Goal: Transaction & Acquisition: Purchase product/service

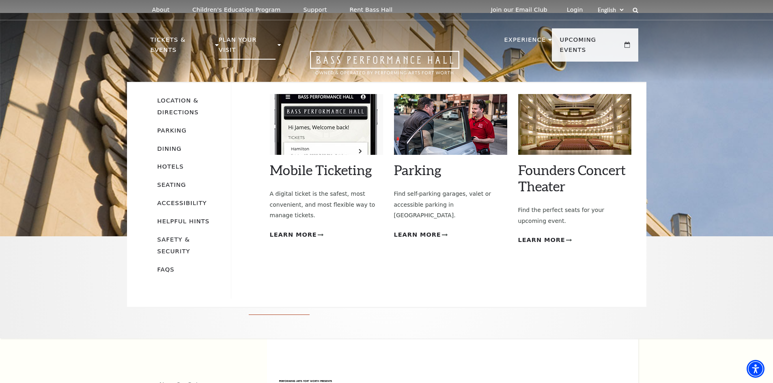
scroll to position [41, 0]
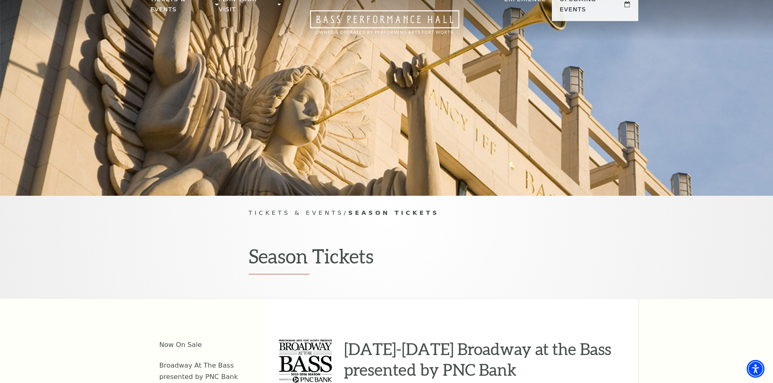
click at [686, 254] on div "Tickets & Events / Season Tickets Season Tickets" at bounding box center [386, 247] width 773 height 102
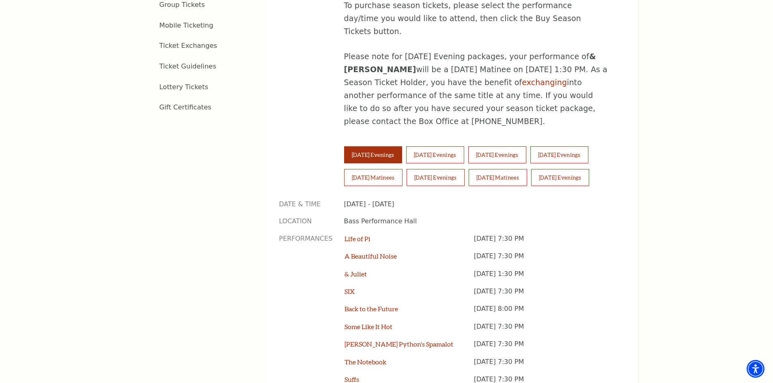
scroll to position [527, 0]
click at [588, 147] on button "Friday Evenings" at bounding box center [559, 155] width 58 height 17
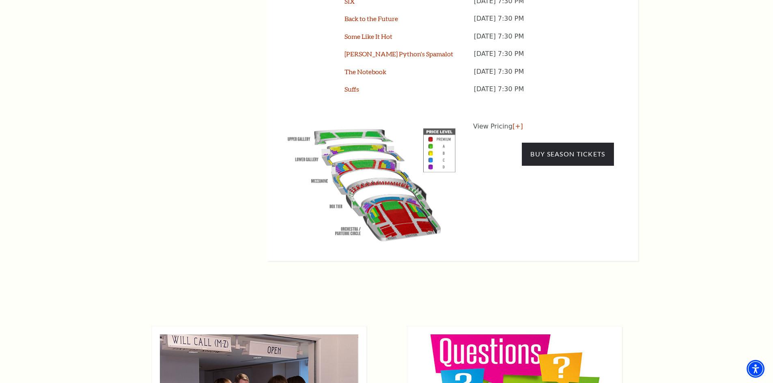
scroll to position [730, 0]
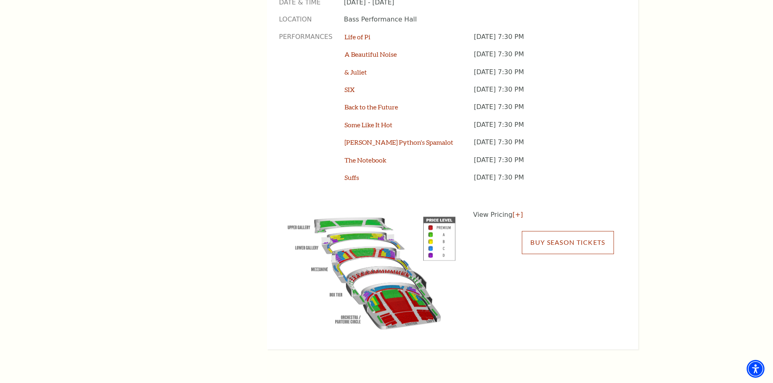
click at [581, 231] on link "Buy Season Tickets" at bounding box center [568, 242] width 92 height 23
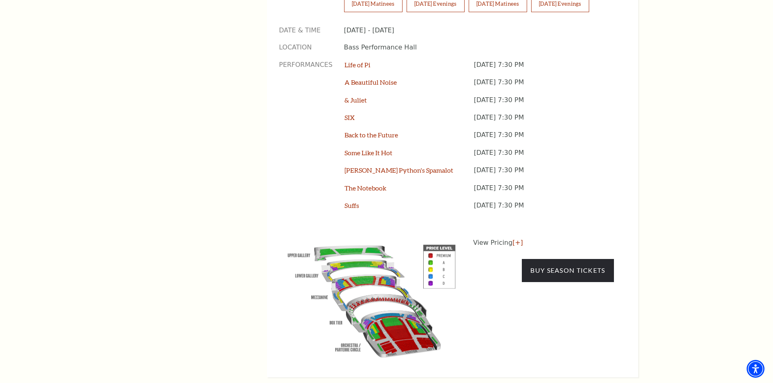
scroll to position [648, 0]
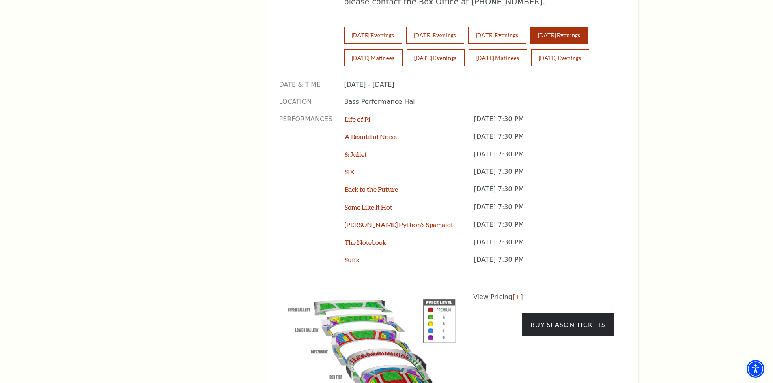
click at [660, 155] on div "Tickets & Events / Season Tickets Season Tickets Now On Sale Broadway At The Ba…" at bounding box center [386, 22] width 773 height 867
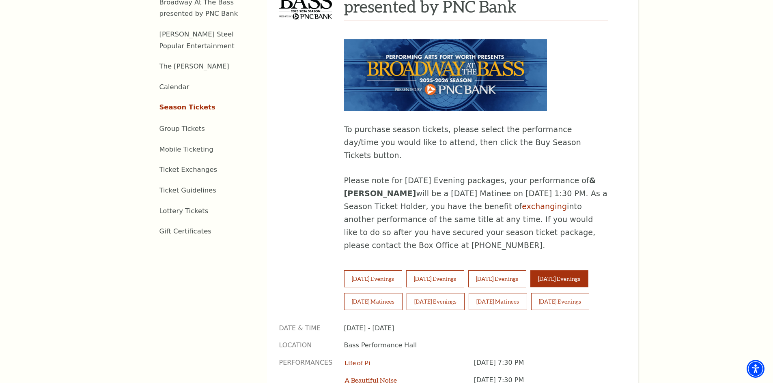
scroll to position [404, 0]
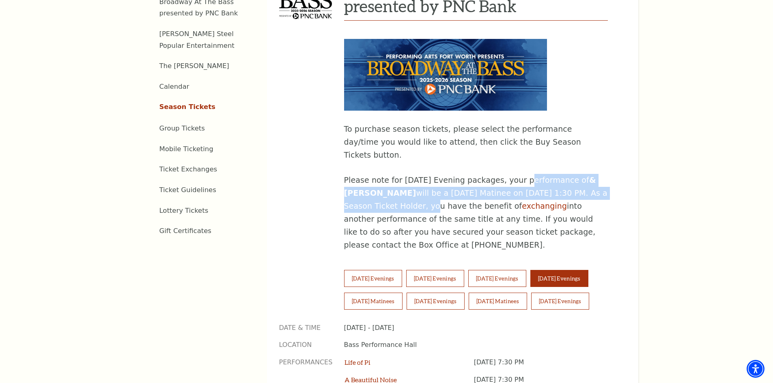
drag, startPoint x: 510, startPoint y: 153, endPoint x: 602, endPoint y: 165, distance: 92.8
click at [602, 174] on p "Please note for Tuesday Evening packages, your performance of & JULIET will be …" at bounding box center [476, 213] width 264 height 78
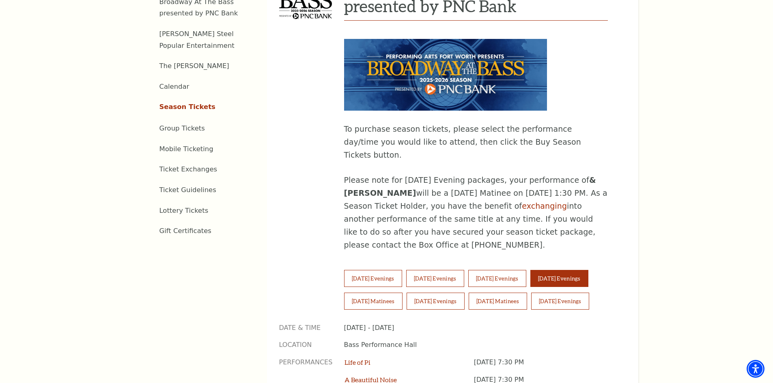
click at [623, 201] on div "2025-2026 Broadway at the Bass presented by PNC Bank To purchase season tickets…" at bounding box center [452, 304] width 371 height 741
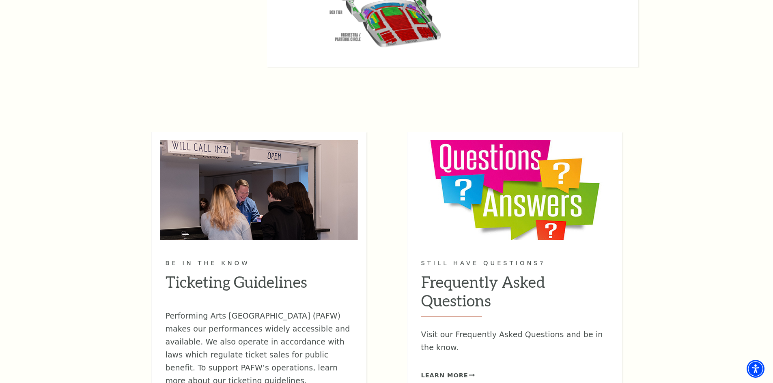
scroll to position [769, 0]
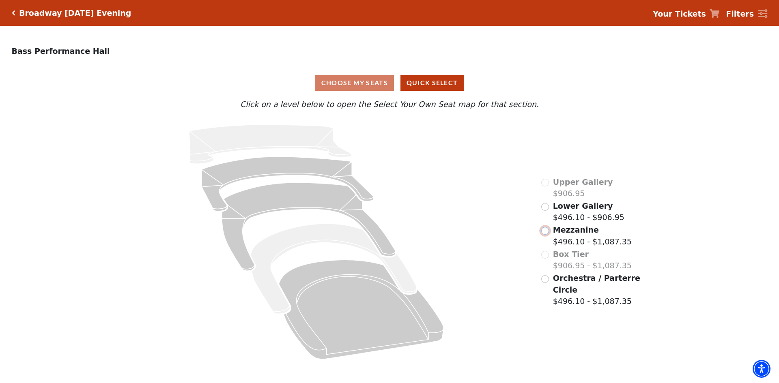
click at [547, 234] on input "Mezzanine$496.10 - $1,087.35\a" at bounding box center [545, 231] width 8 height 8
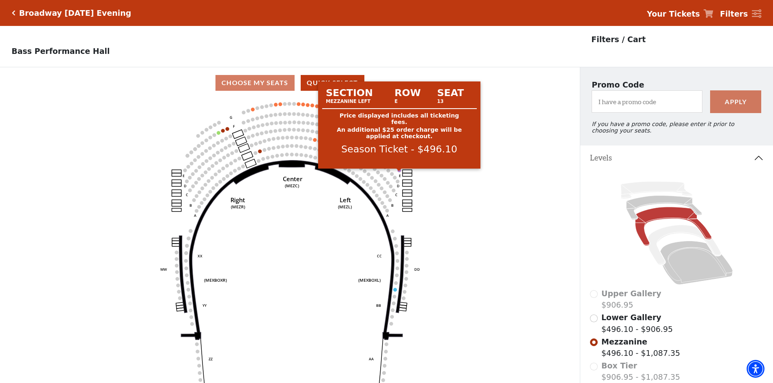
click at [399, 172] on circle at bounding box center [399, 171] width 4 height 4
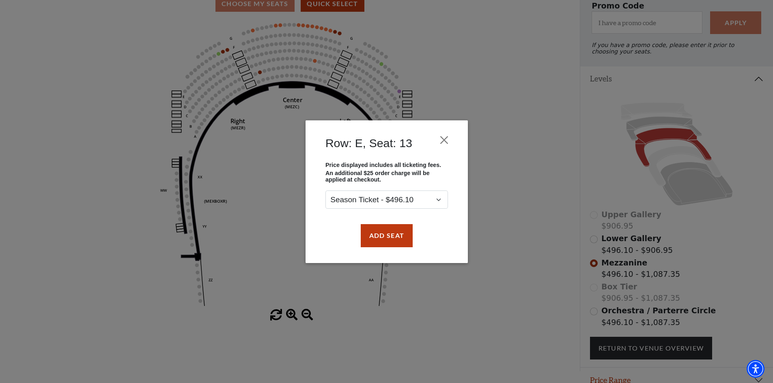
scroll to position [81, 0]
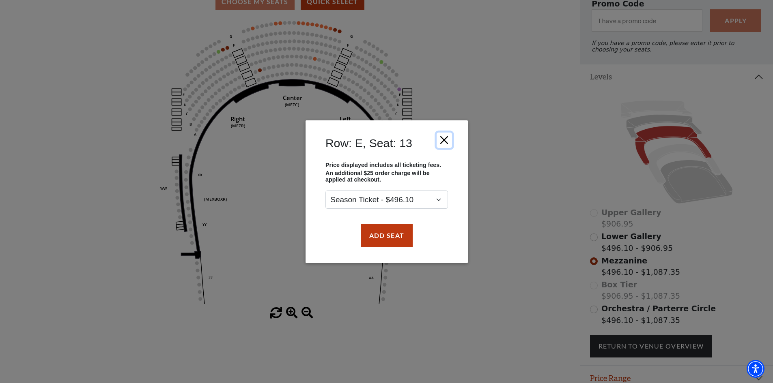
click at [446, 141] on button "Close" at bounding box center [443, 139] width 15 height 15
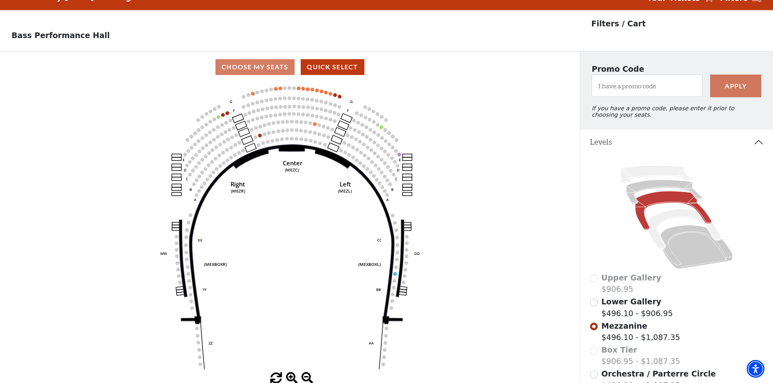
scroll to position [0, 0]
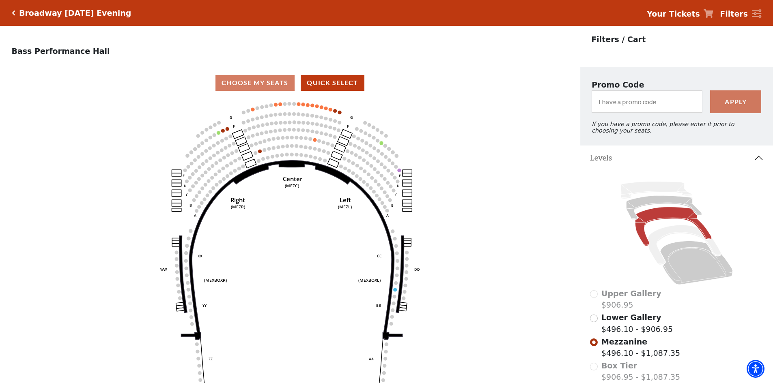
click at [14, 14] on icon "Click here to go back to filters" at bounding box center [14, 13] width 4 height 6
